Goal: Check status: Check status

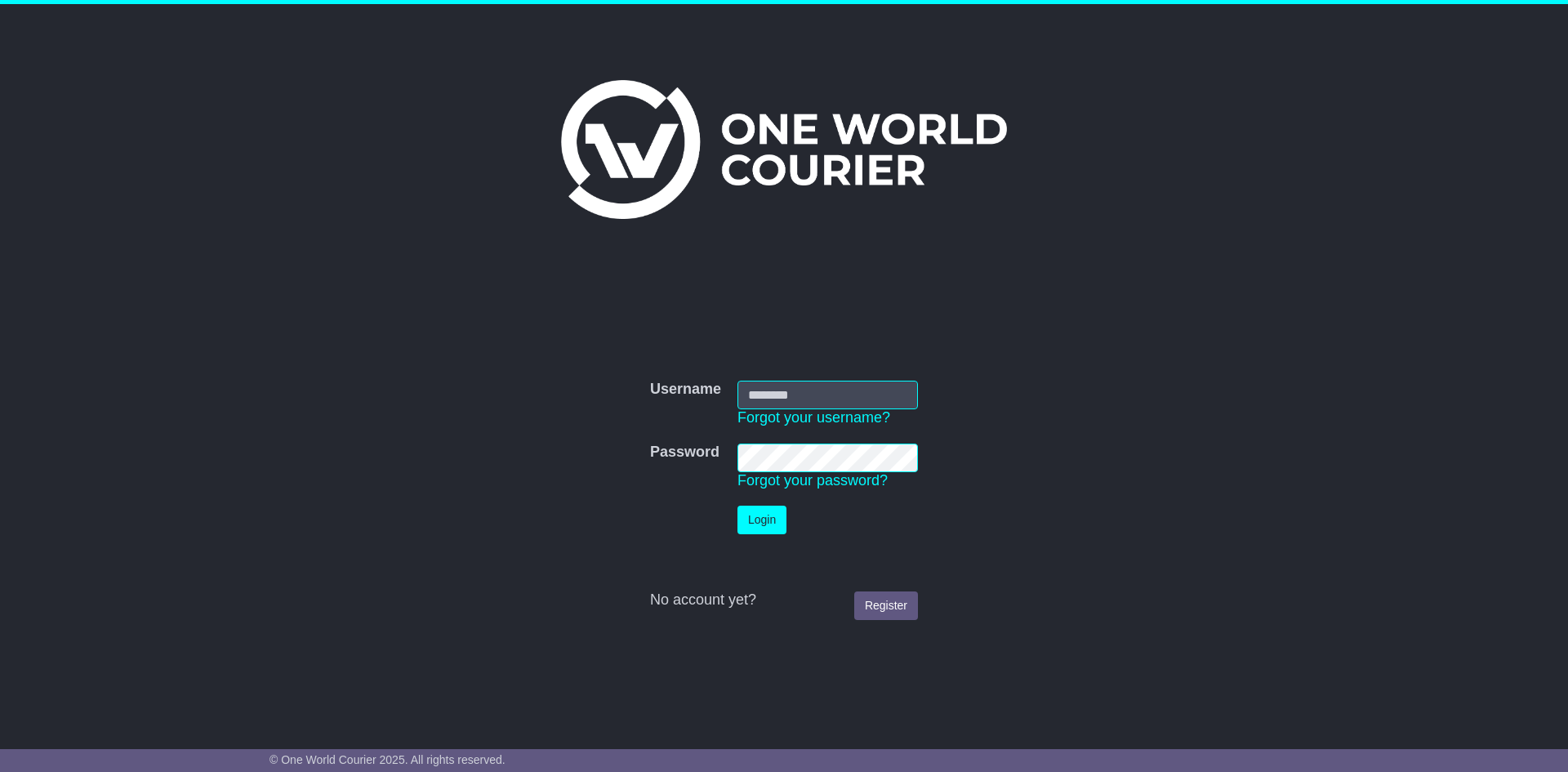
type input "**********"
click at [760, 520] on button "Login" at bounding box center [762, 520] width 49 height 28
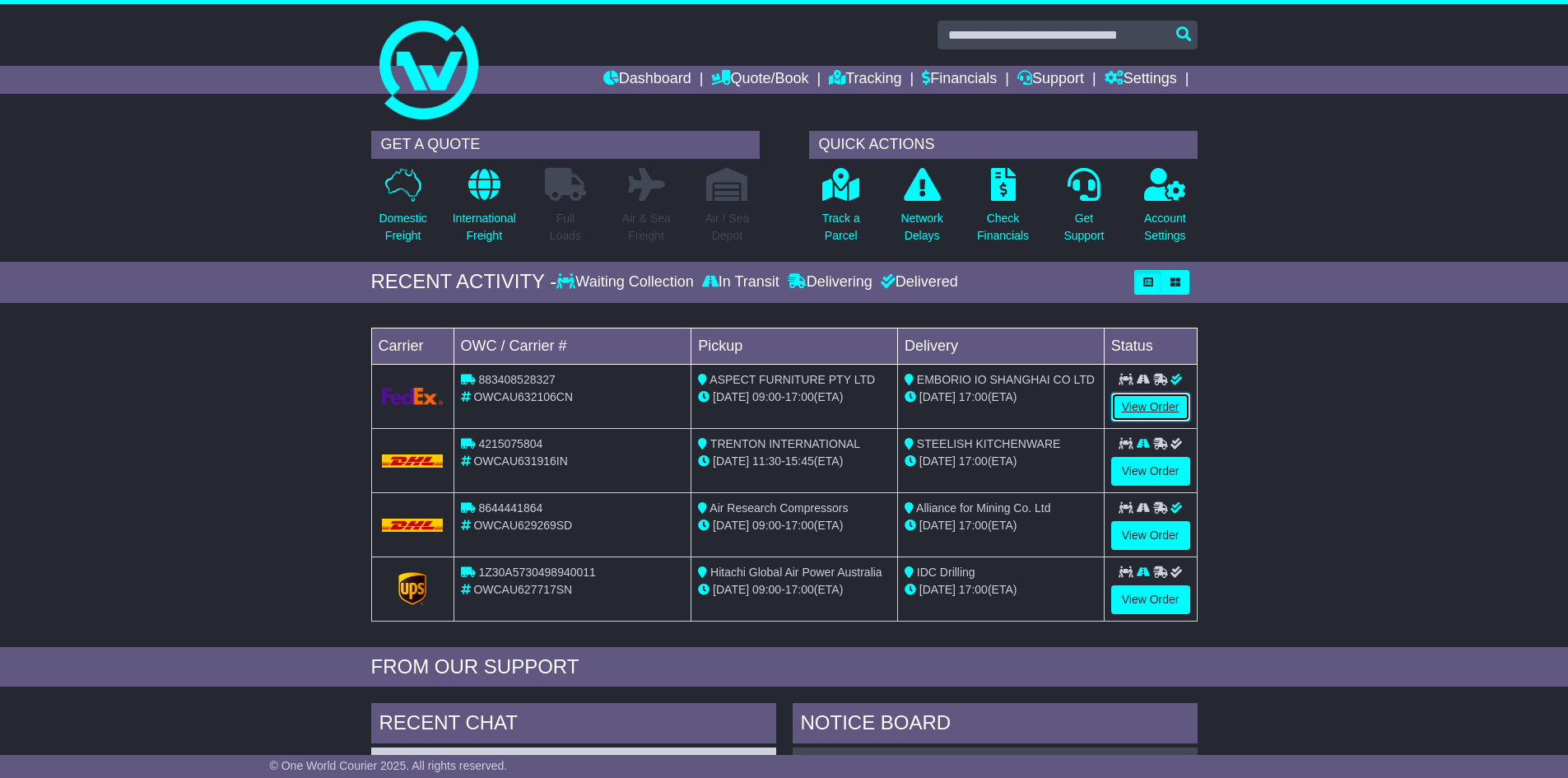
click at [1147, 409] on link "View Order" at bounding box center [1151, 406] width 79 height 29
click at [1350, 500] on div "Loading... No bookings found Carrier OWC / Carrier # Pickup Delivery Status 883…" at bounding box center [784, 479] width 1568 height 336
